Goal: Task Accomplishment & Management: Manage account settings

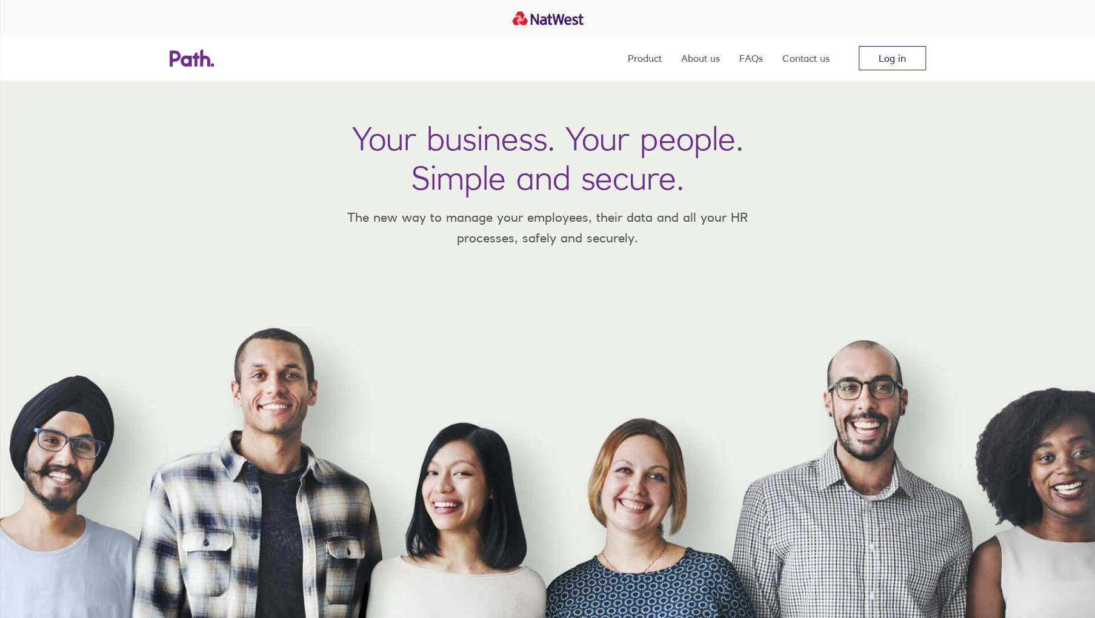
click at [890, 59] on link "Log in" at bounding box center [892, 58] width 67 height 24
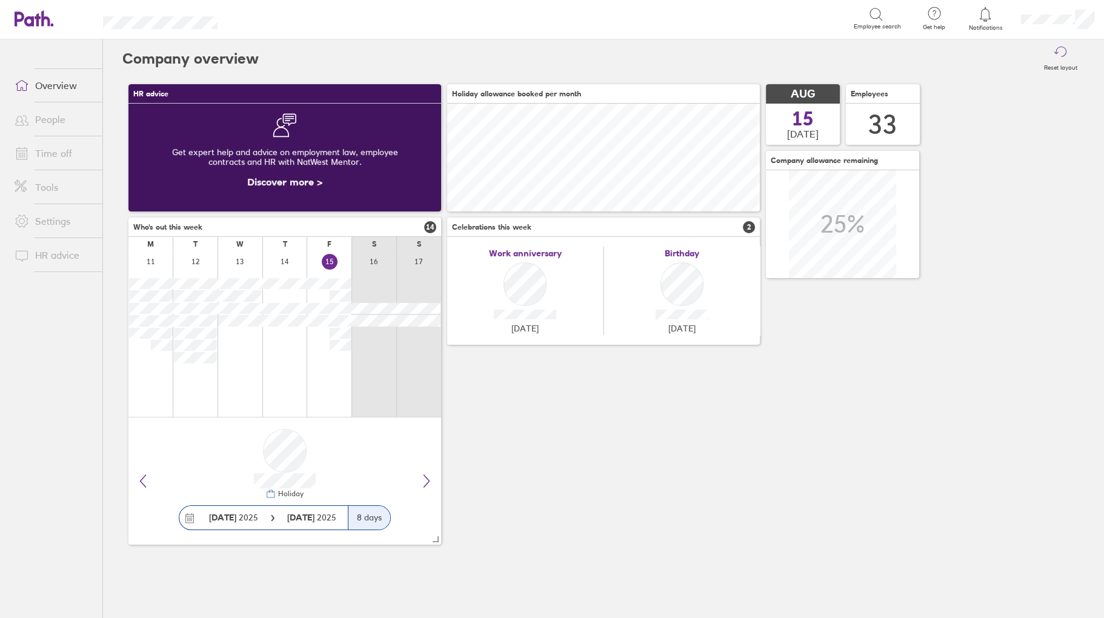
scroll to position [108, 313]
click at [64, 149] on link "Time off" at bounding box center [54, 153] width 98 height 24
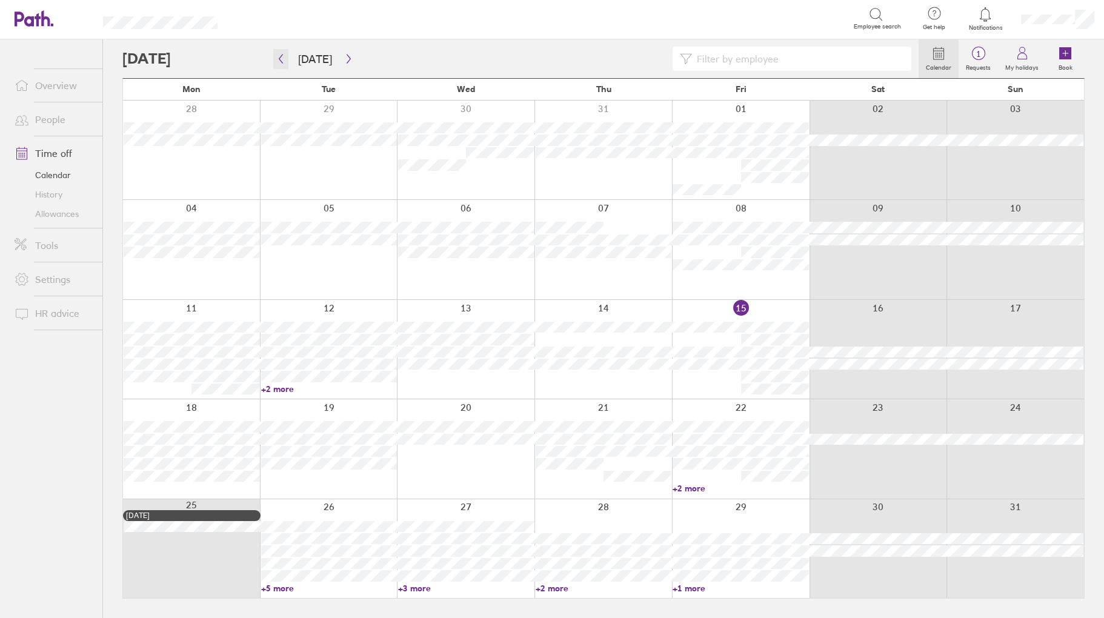
click at [279, 62] on icon "button" at bounding box center [280, 59] width 9 height 10
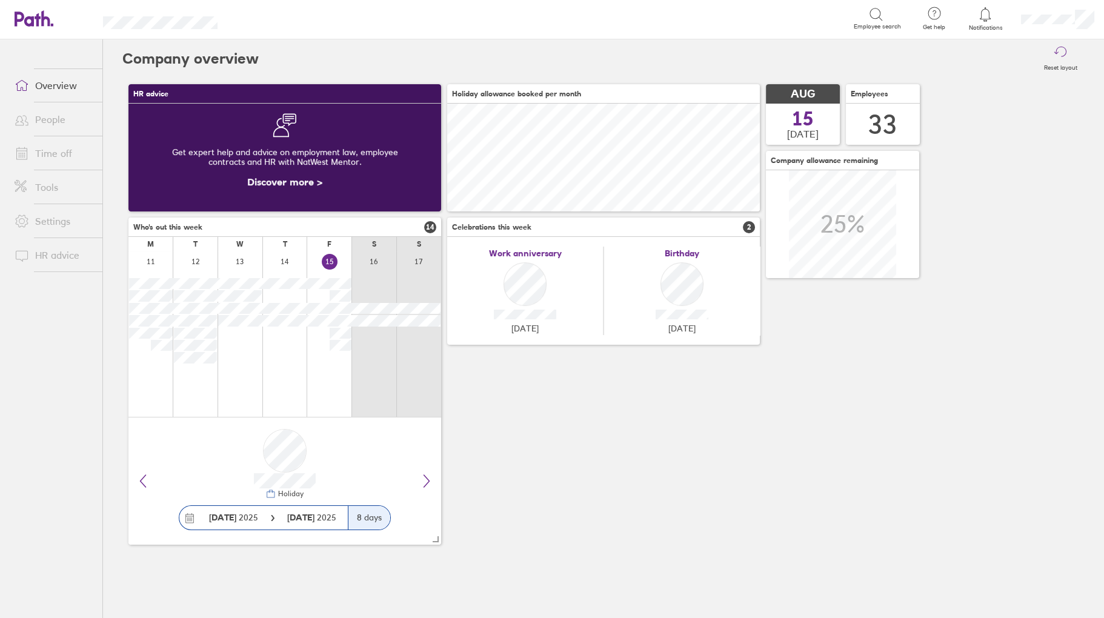
scroll to position [108, 313]
click at [56, 154] on link "Time off" at bounding box center [54, 153] width 98 height 24
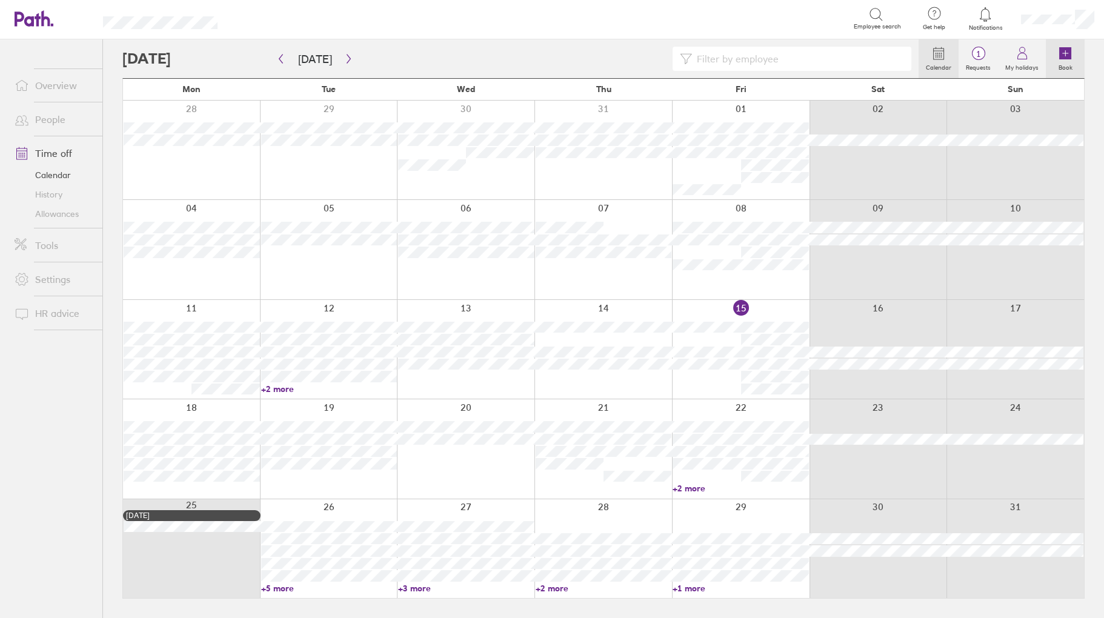
click at [1069, 61] on label "Book" at bounding box center [1066, 66] width 28 height 11
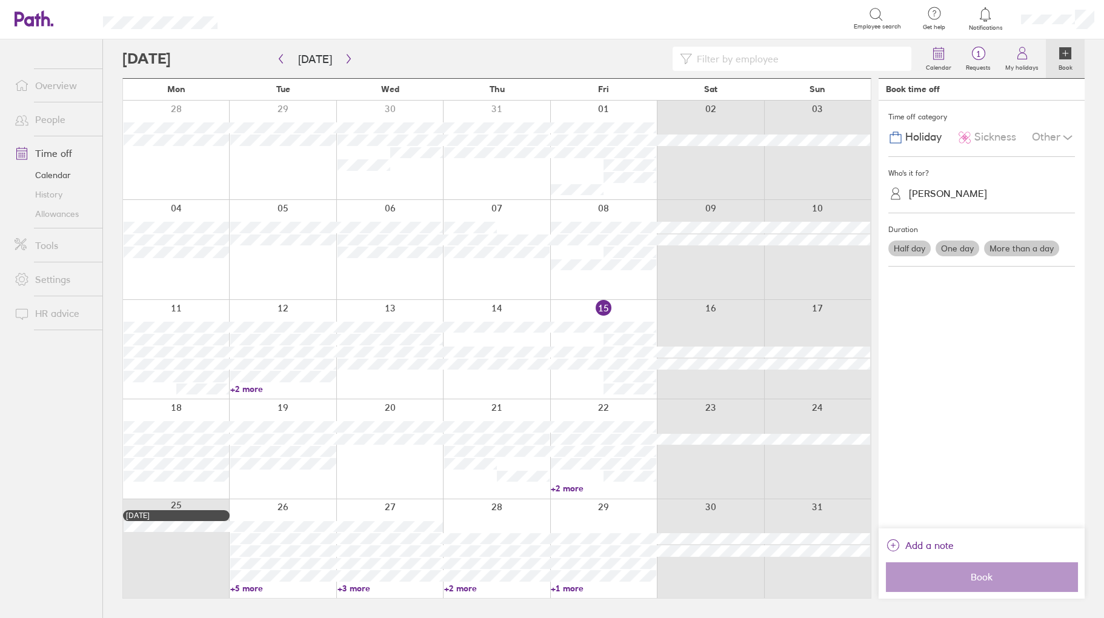
click at [988, 132] on span "Sickness" at bounding box center [996, 137] width 42 height 13
click at [929, 192] on div "[PERSON_NAME]" at bounding box center [948, 194] width 78 height 12
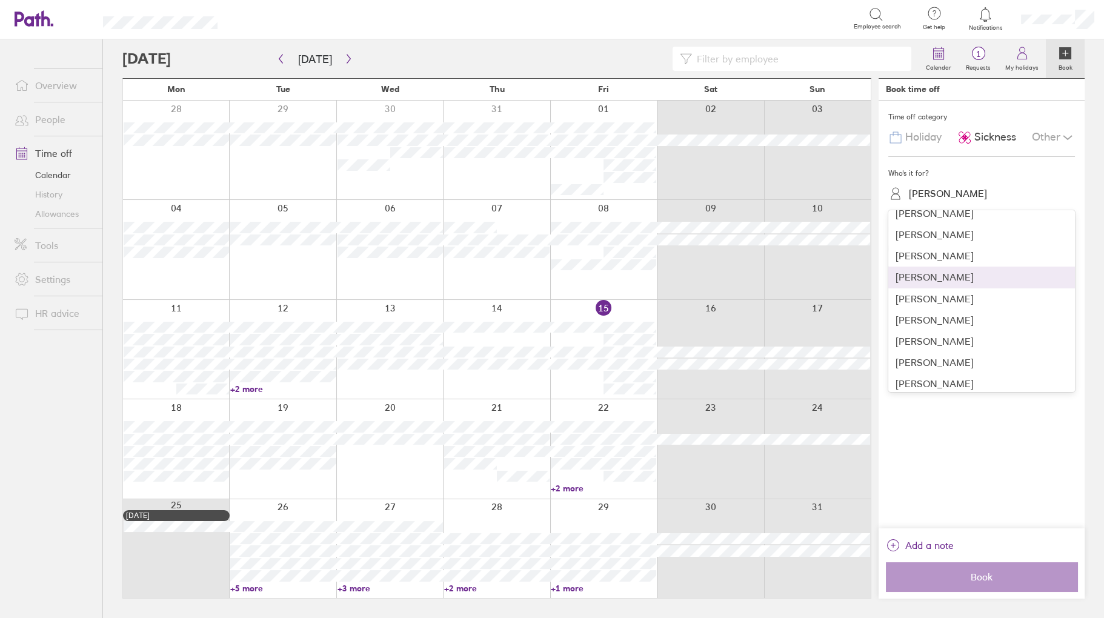
scroll to position [61, 0]
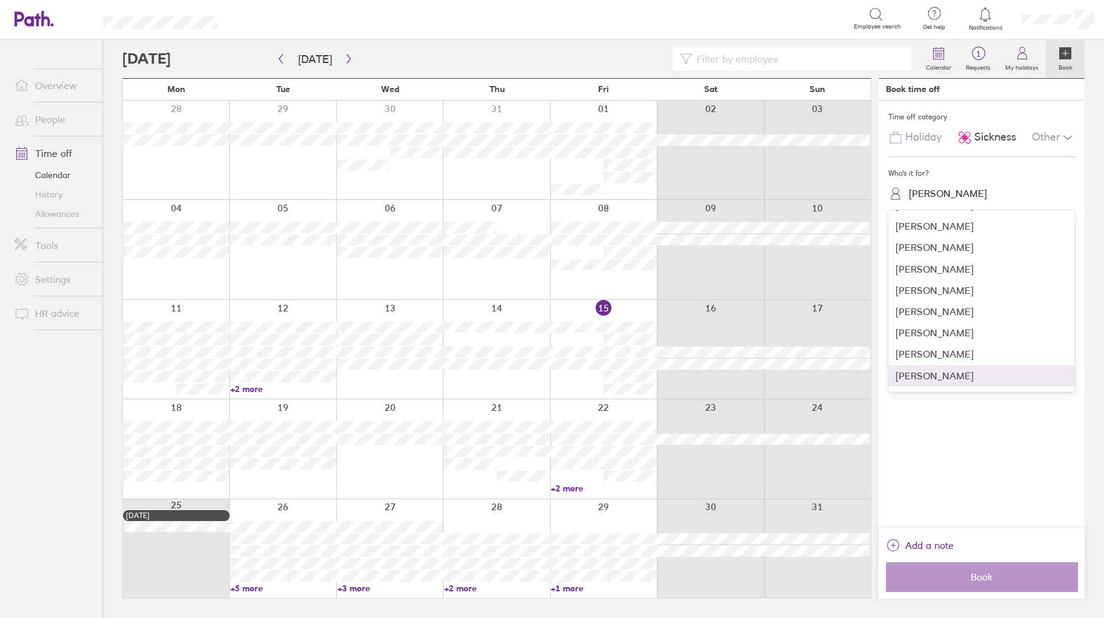
click at [918, 378] on div "[PERSON_NAME]" at bounding box center [982, 376] width 187 height 21
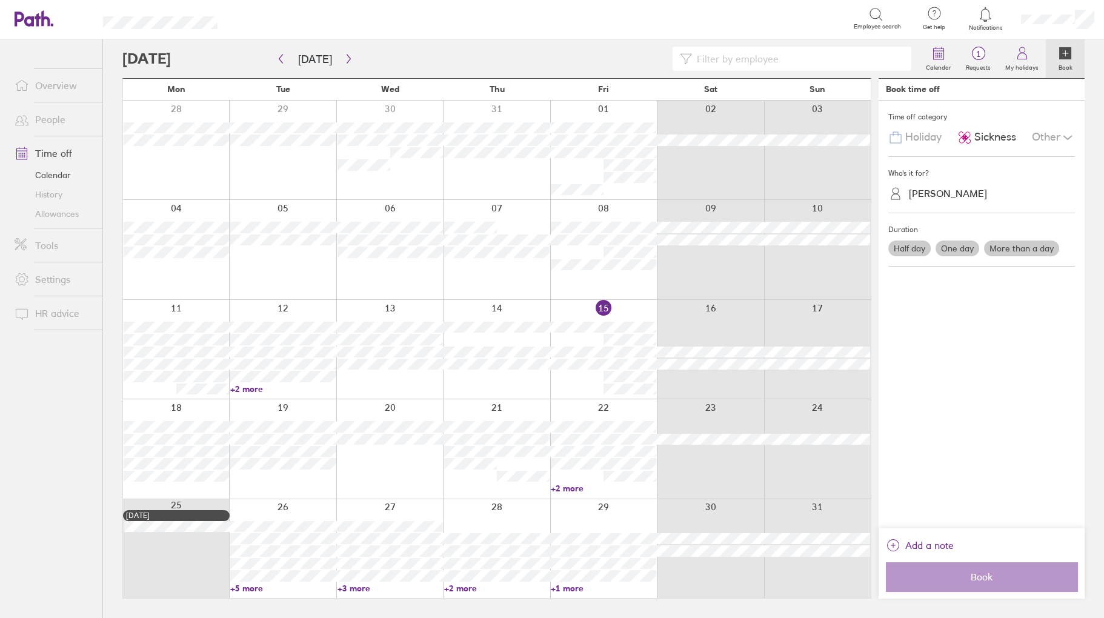
click at [958, 246] on label "One day" at bounding box center [958, 249] width 44 height 16
click at [0, 0] on input "One day" at bounding box center [0, 0] width 0 height 0
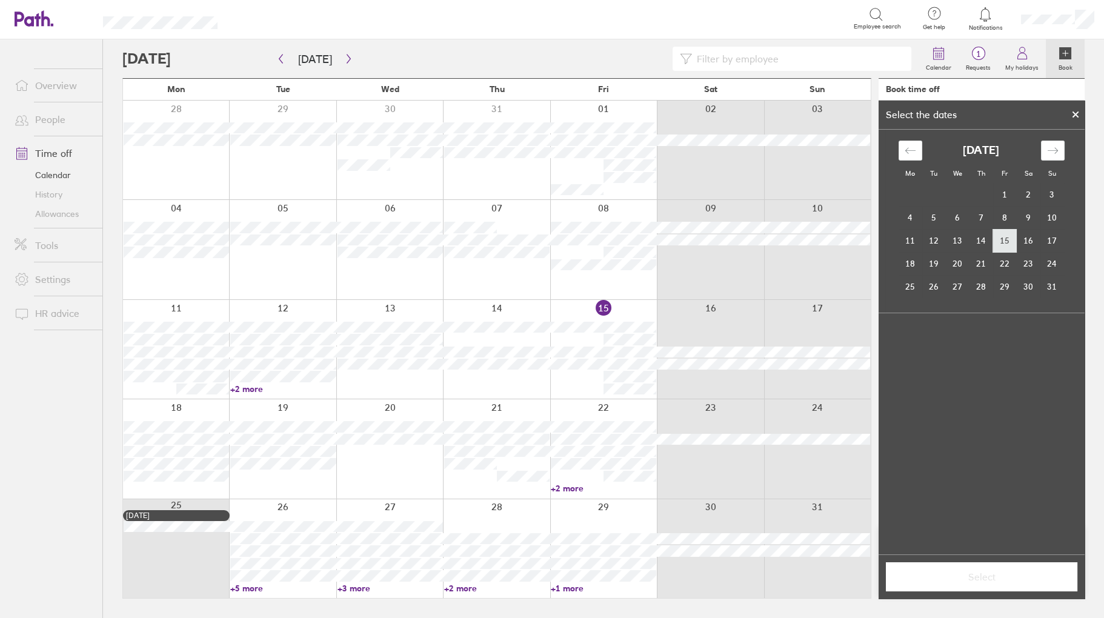
click at [1001, 241] on td "15" at bounding box center [1005, 240] width 24 height 23
click at [984, 588] on button "Select" at bounding box center [982, 577] width 192 height 29
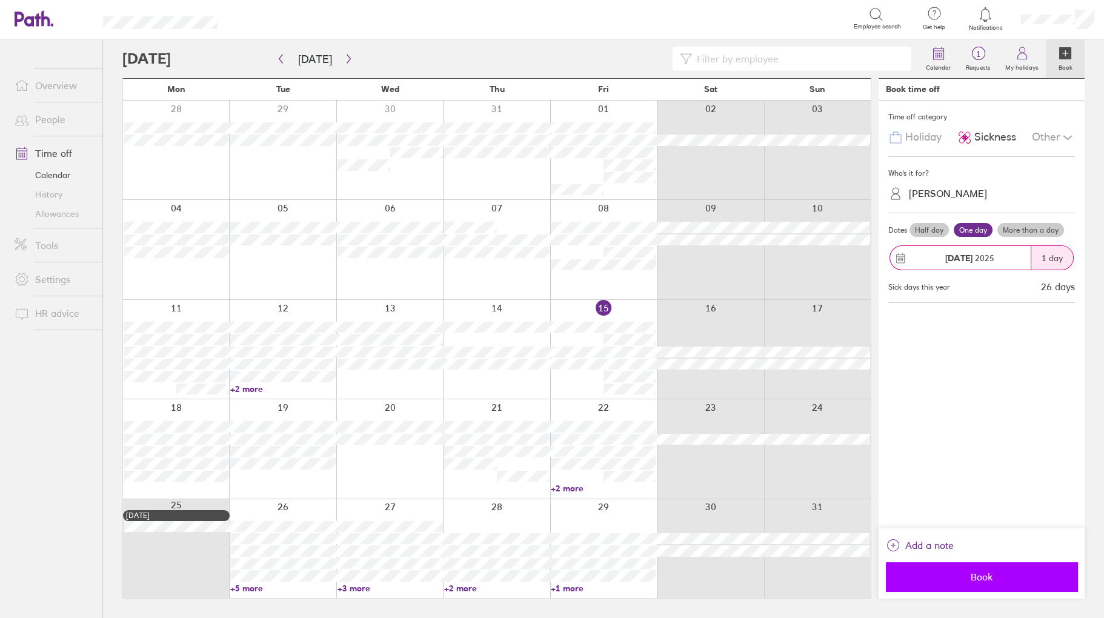
click at [992, 572] on span "Book" at bounding box center [982, 577] width 175 height 11
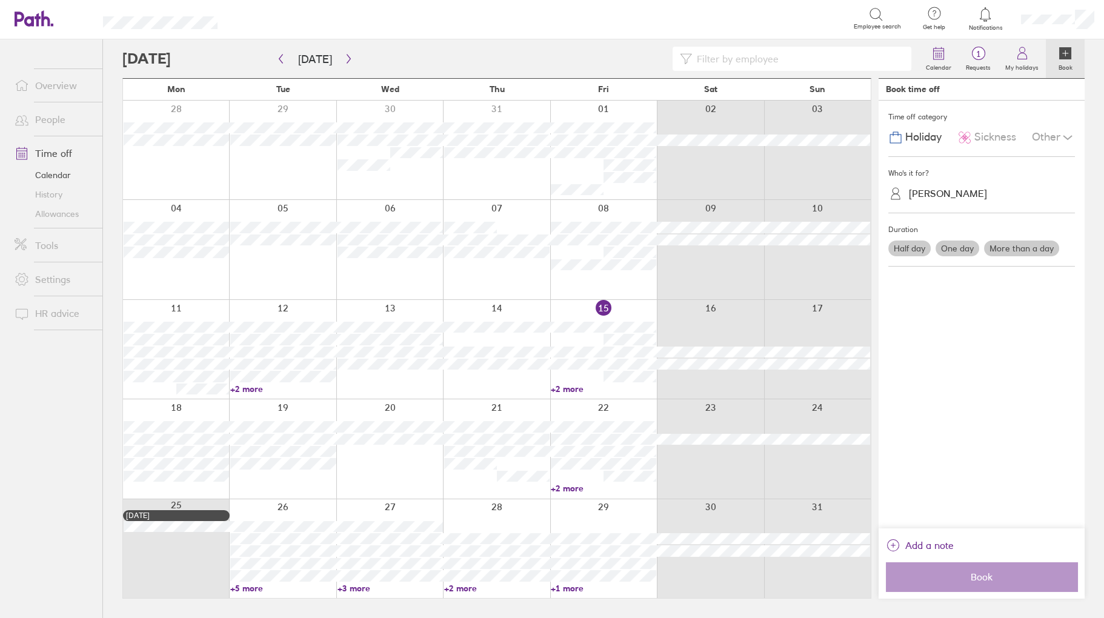
click at [572, 392] on link "+2 more" at bounding box center [603, 389] width 105 height 11
